Goal: Navigation & Orientation: Find specific page/section

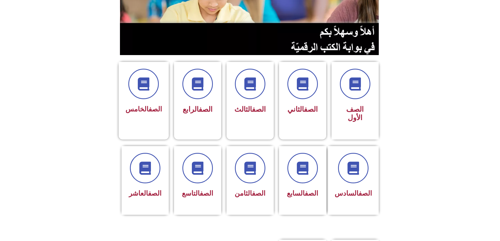
scroll to position [105, 0]
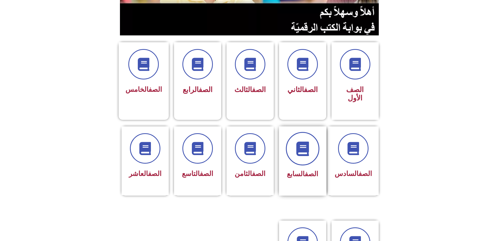
click at [306, 141] on icon at bounding box center [302, 148] width 14 height 14
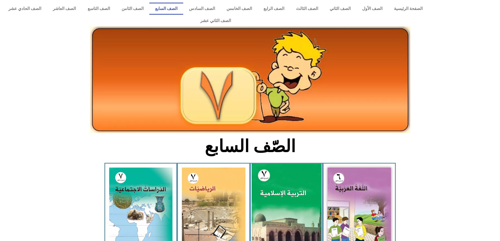
click at [298, 164] on img at bounding box center [286, 207] width 70 height 87
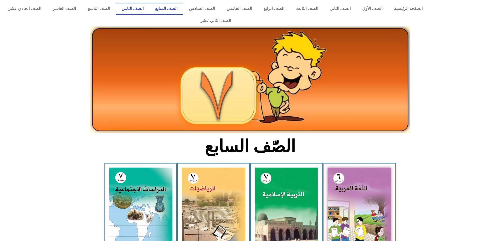
click at [149, 10] on link "الصف الثامن" at bounding box center [133, 9] width 34 height 12
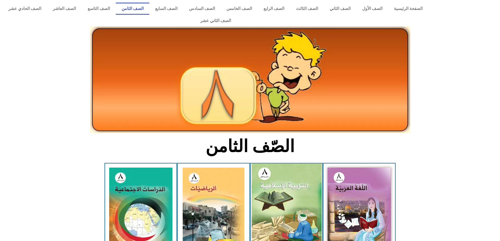
click at [284, 178] on img at bounding box center [286, 207] width 70 height 86
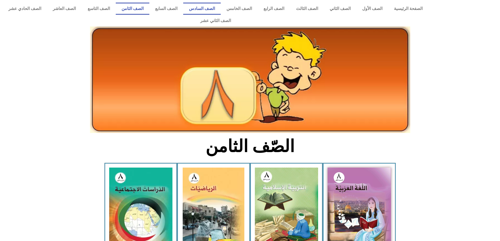
click at [221, 10] on link "الصف السادس" at bounding box center [202, 9] width 38 height 12
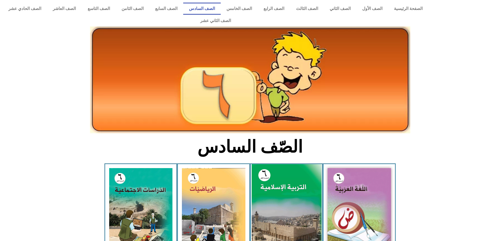
click at [272, 196] on img at bounding box center [286, 207] width 70 height 87
